Goal: Go to known website: Go to known website

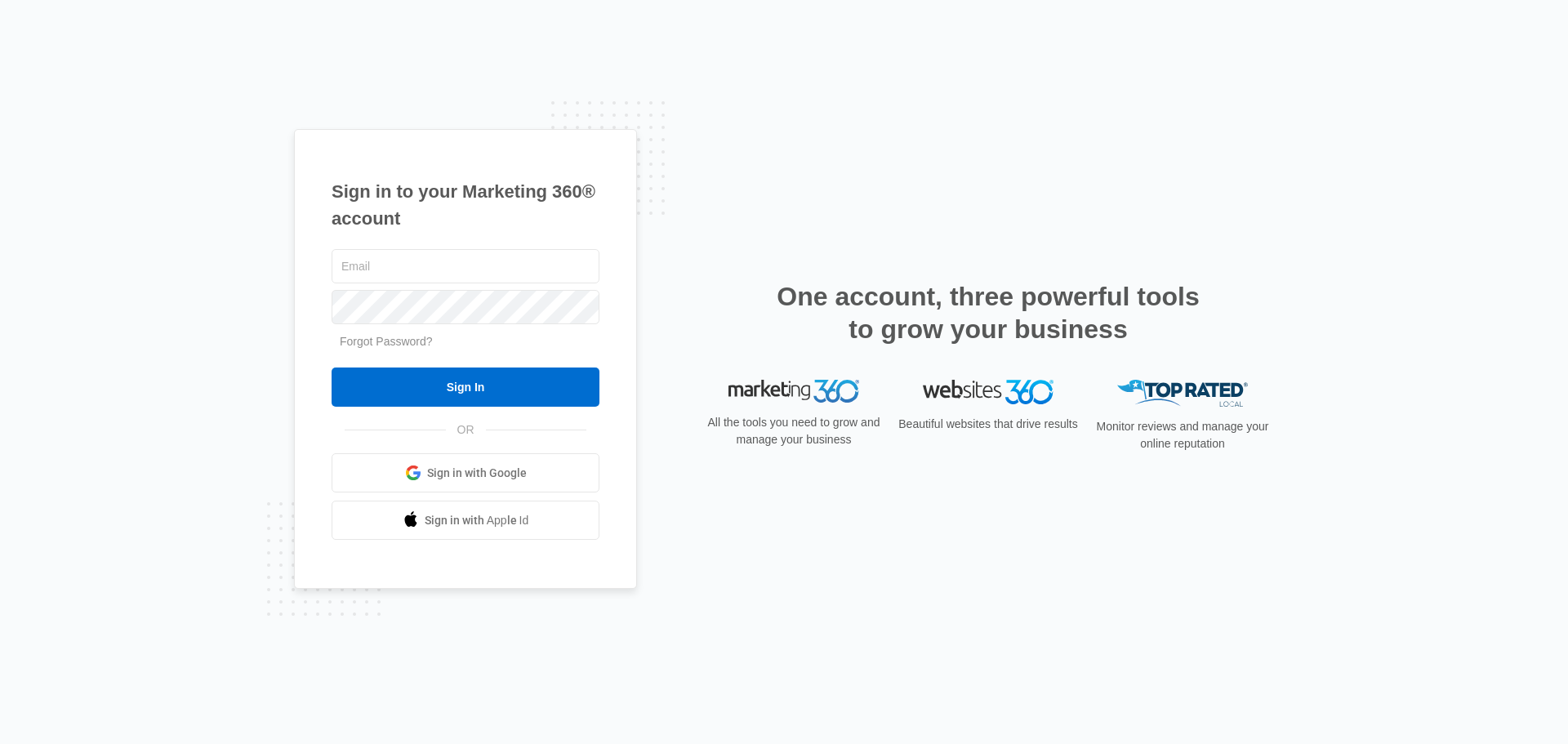
type input "[EMAIL_ADDRESS][DOMAIN_NAME]"
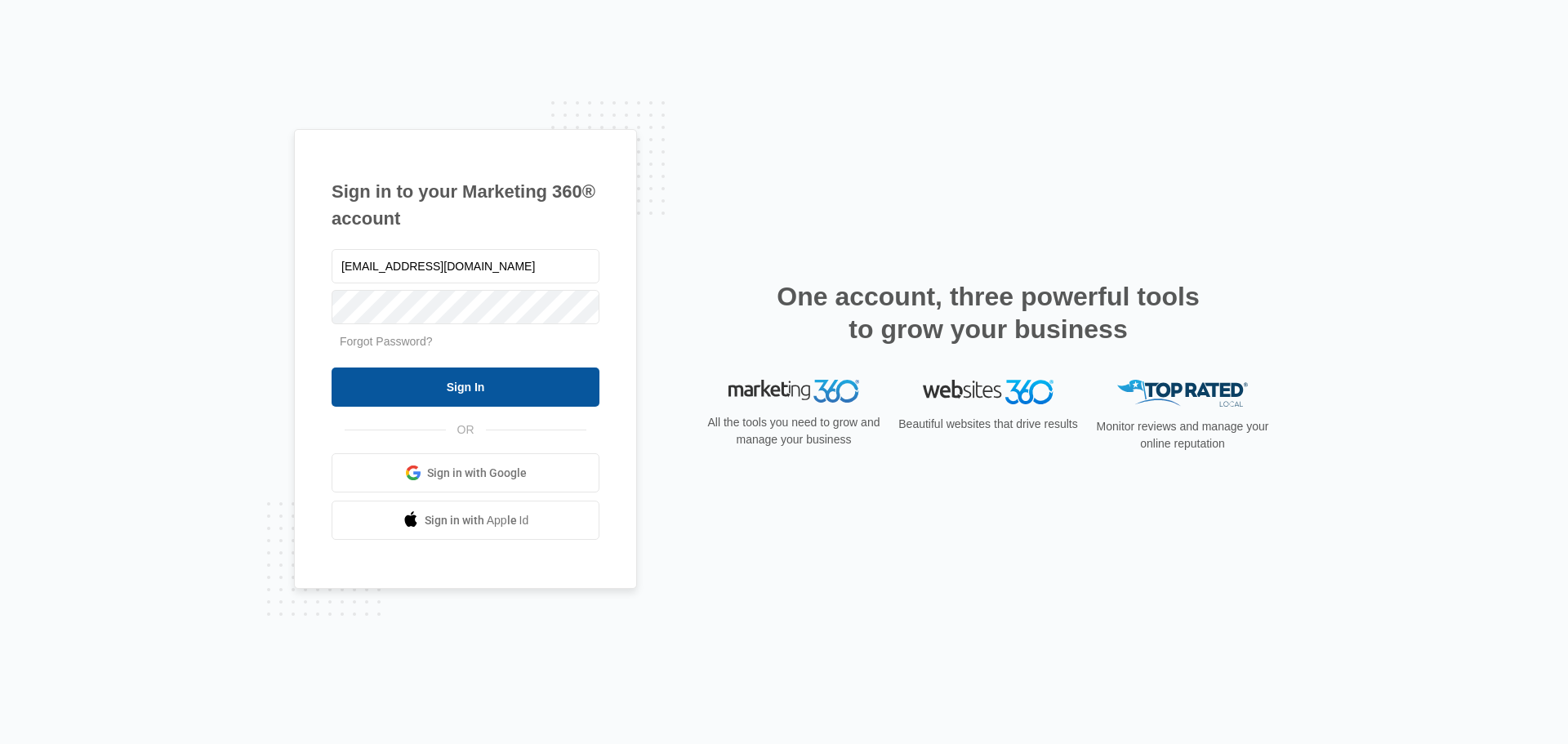
click at [527, 392] on input "Sign In" at bounding box center [465, 387] width 268 height 39
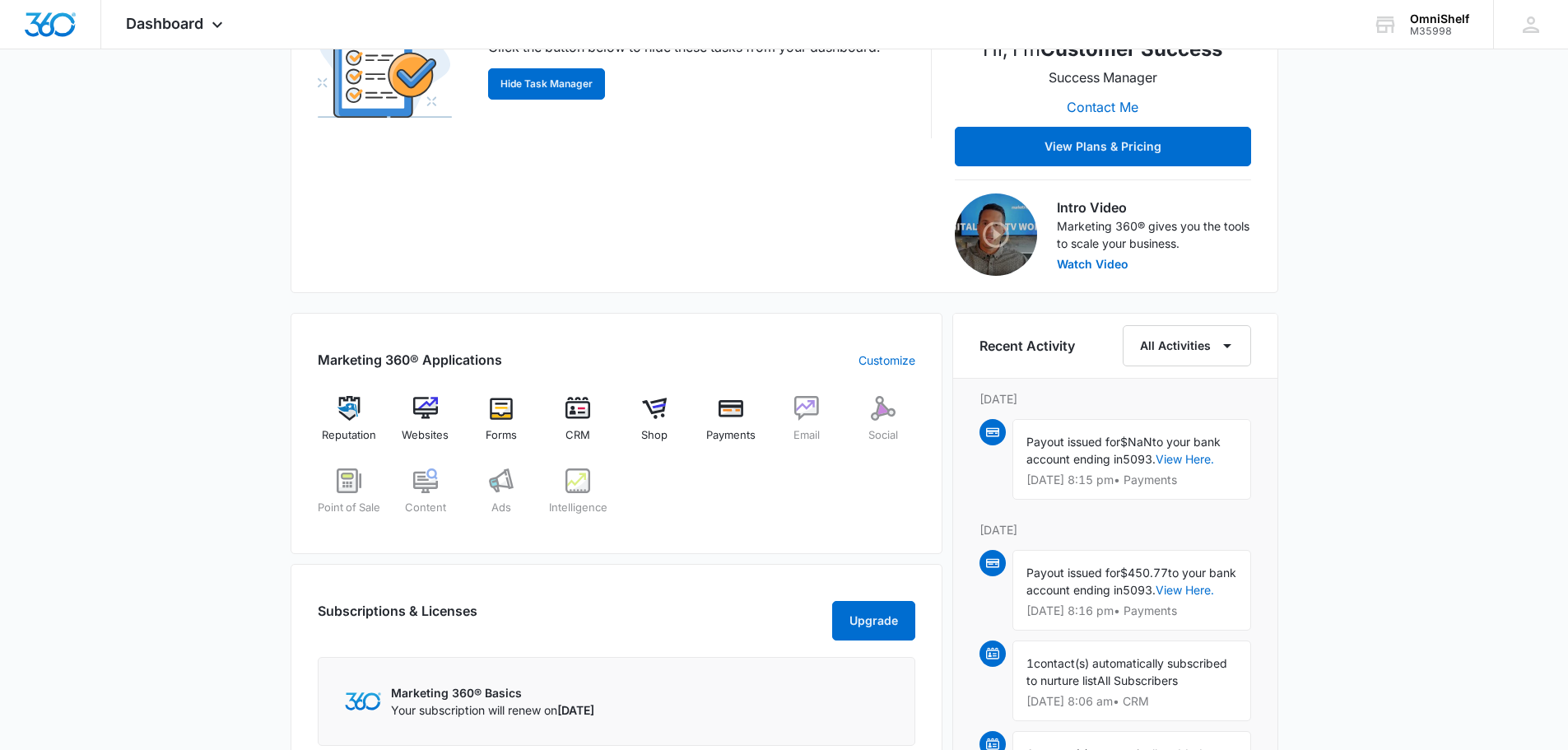
scroll to position [412, 0]
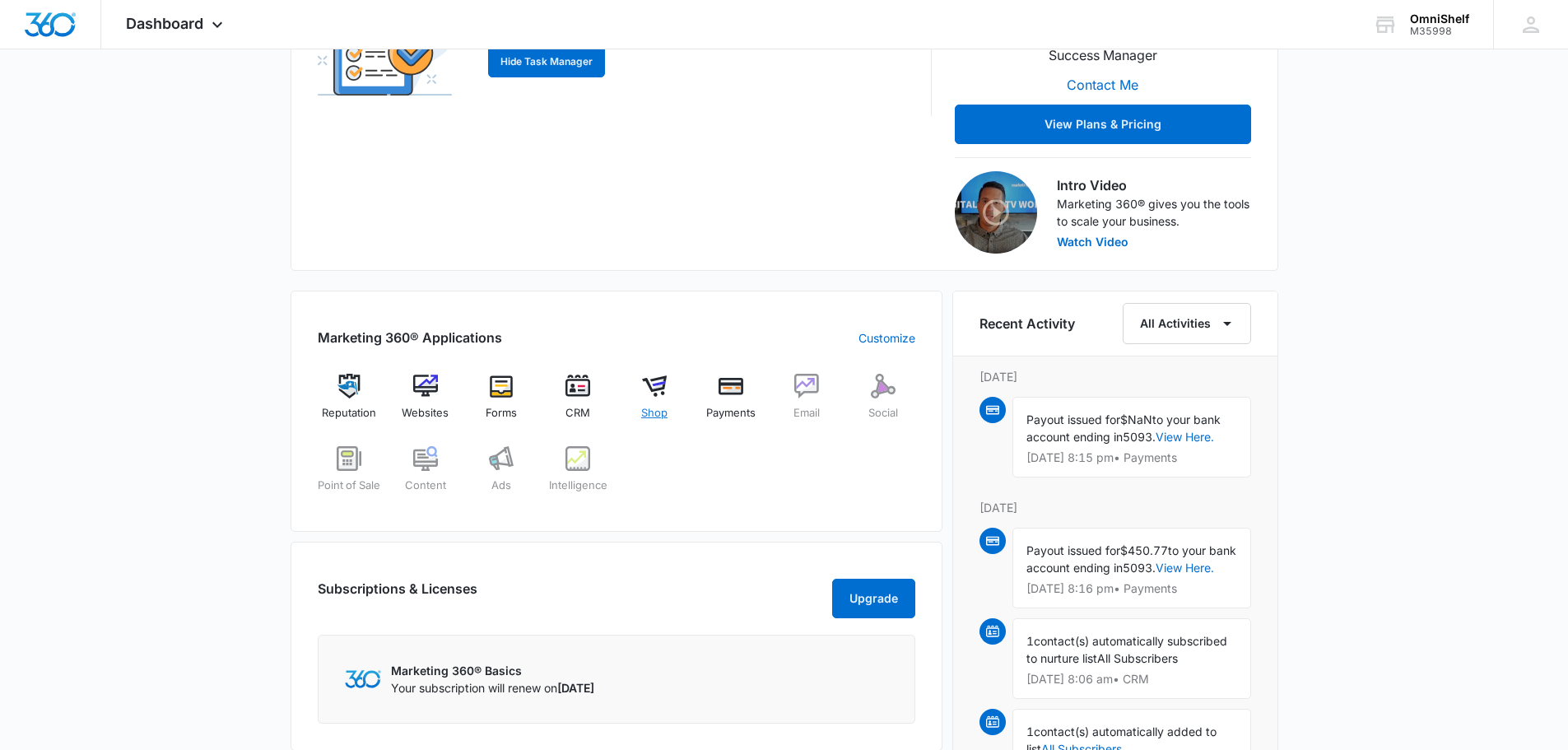
click at [662, 407] on span "Shop" at bounding box center [654, 413] width 26 height 16
